Goal: Task Accomplishment & Management: Use online tool/utility

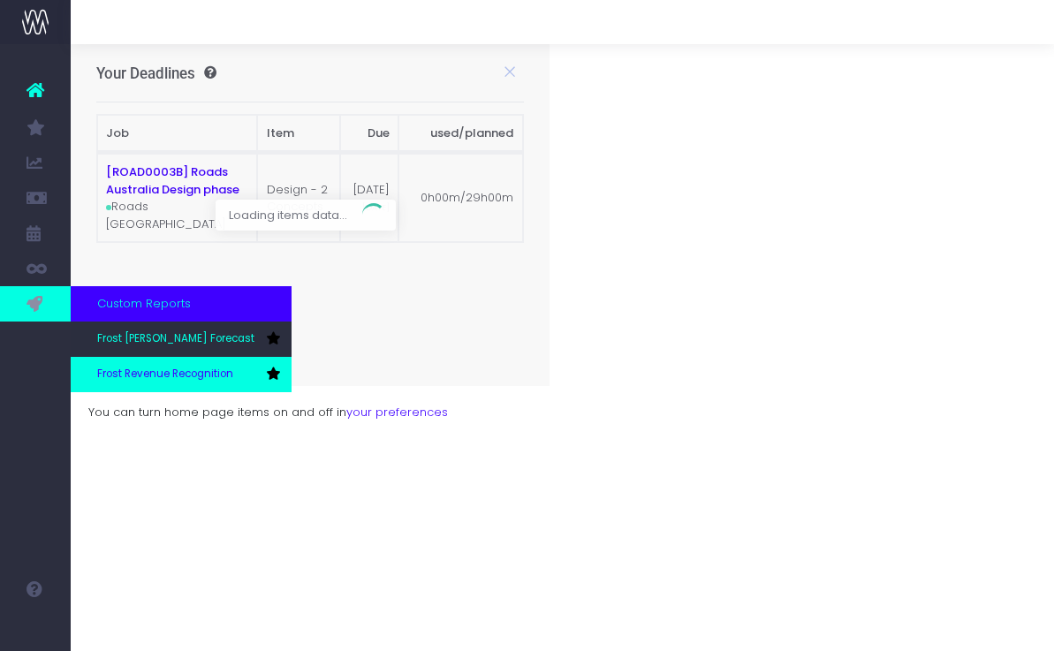
click at [116, 370] on span "Frost Revenue Recognition" at bounding box center [165, 375] width 136 height 16
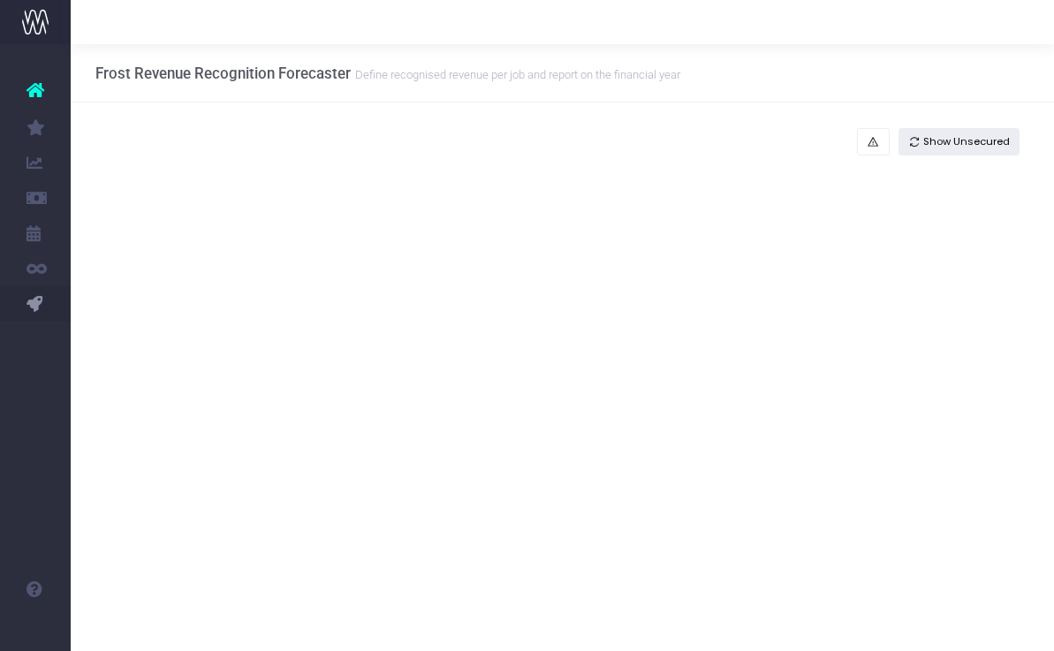
click at [995, 136] on span "Show Unsecured" at bounding box center [966, 141] width 87 height 15
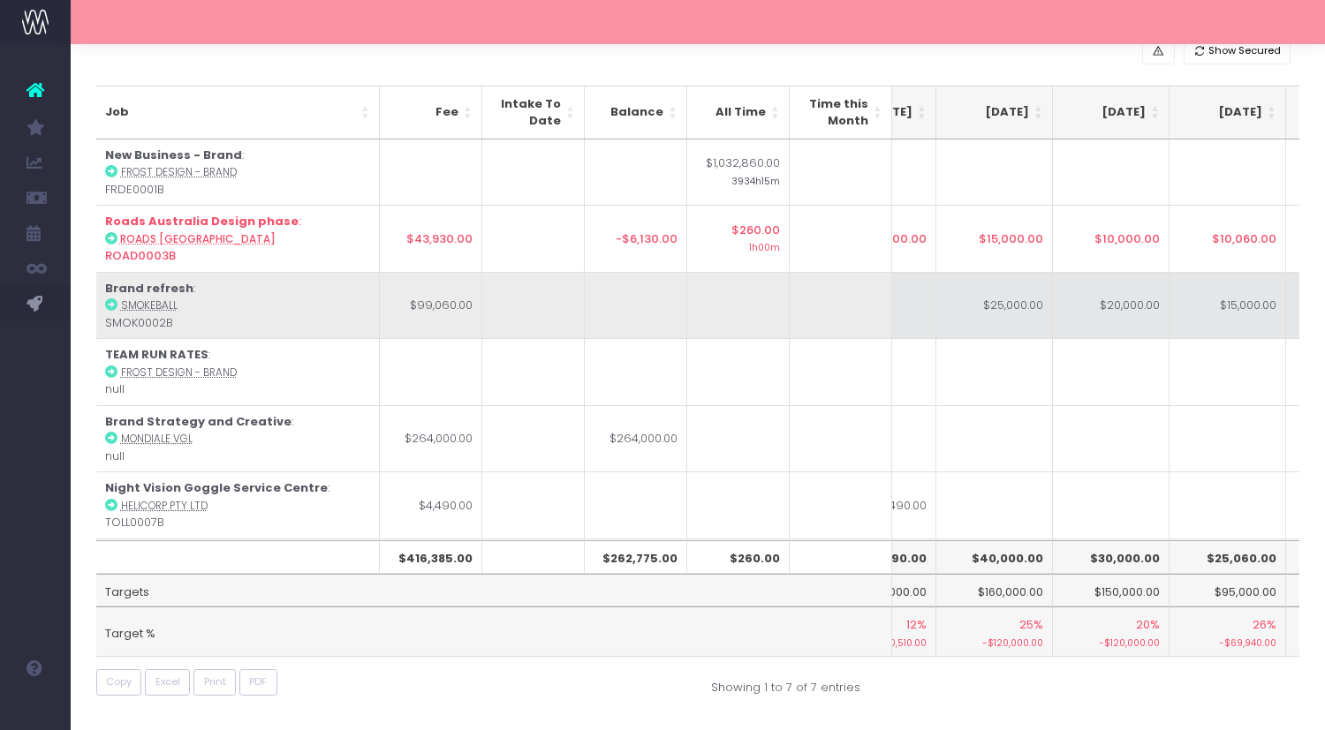
click at [1020, 315] on td "$25,000.00" at bounding box center [994, 305] width 117 height 67
click at [1053, 317] on td "$15,000.00" at bounding box center [1118, 305] width 117 height 67
click at [1031, 329] on td "$20,000.00" at bounding box center [1001, 305] width 117 height 67
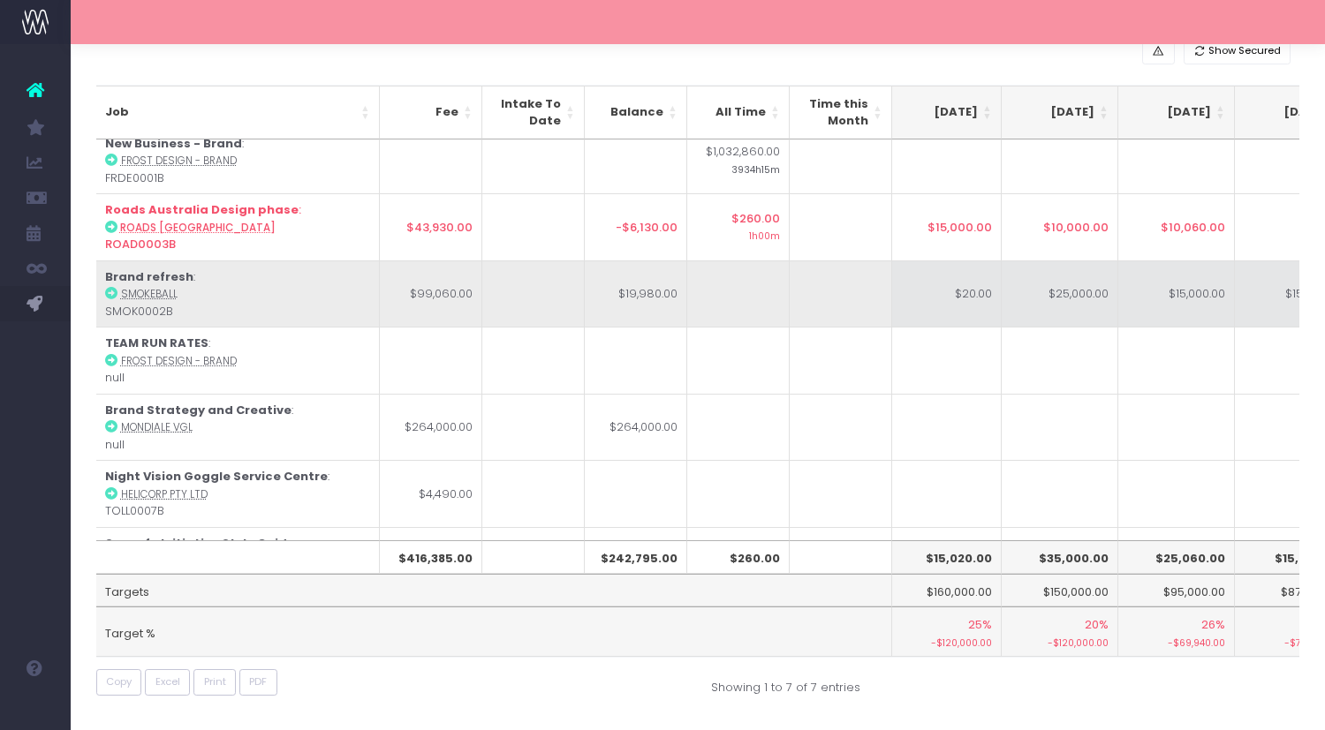
click at [967, 304] on td "$20.00" at bounding box center [943, 294] width 117 height 67
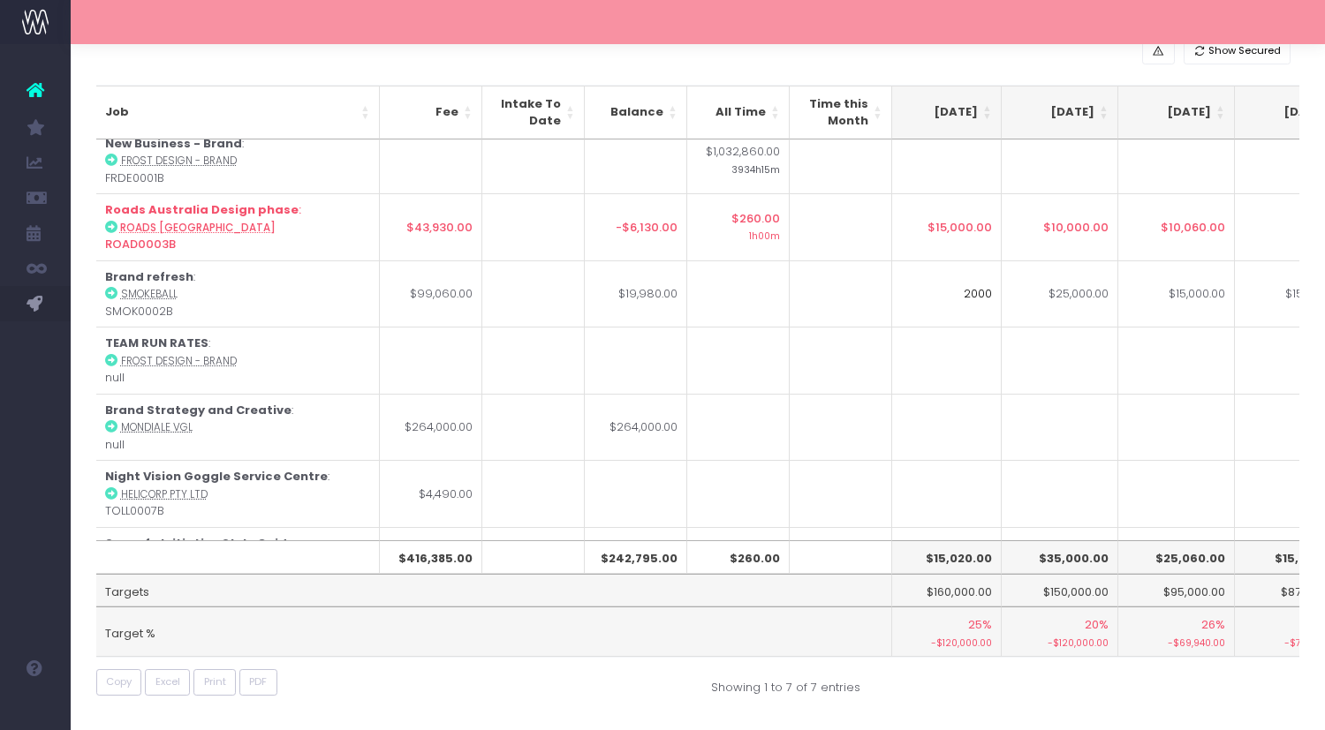
type input "20000"
